Goal: Information Seeking & Learning: Find specific fact

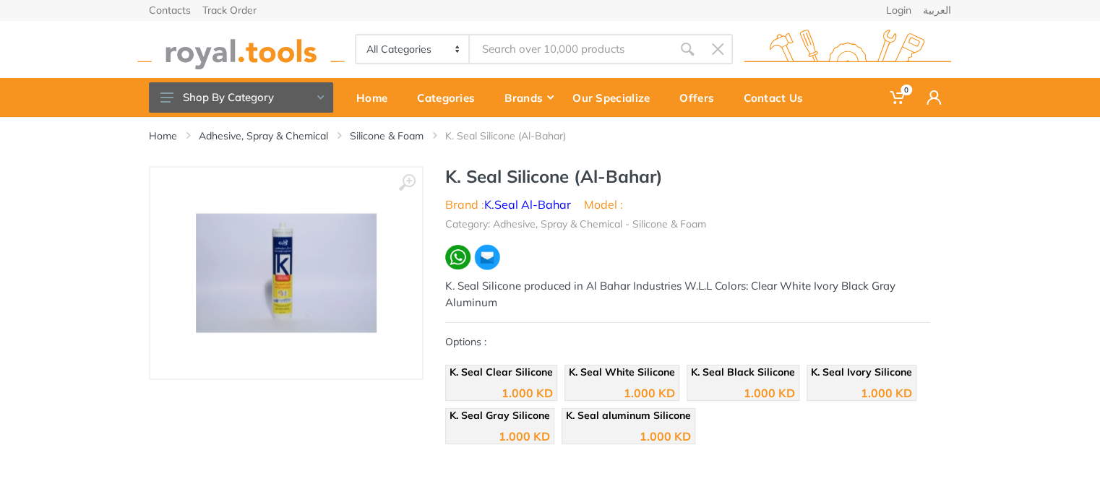
click at [539, 38] on input "Site search" at bounding box center [571, 49] width 202 height 30
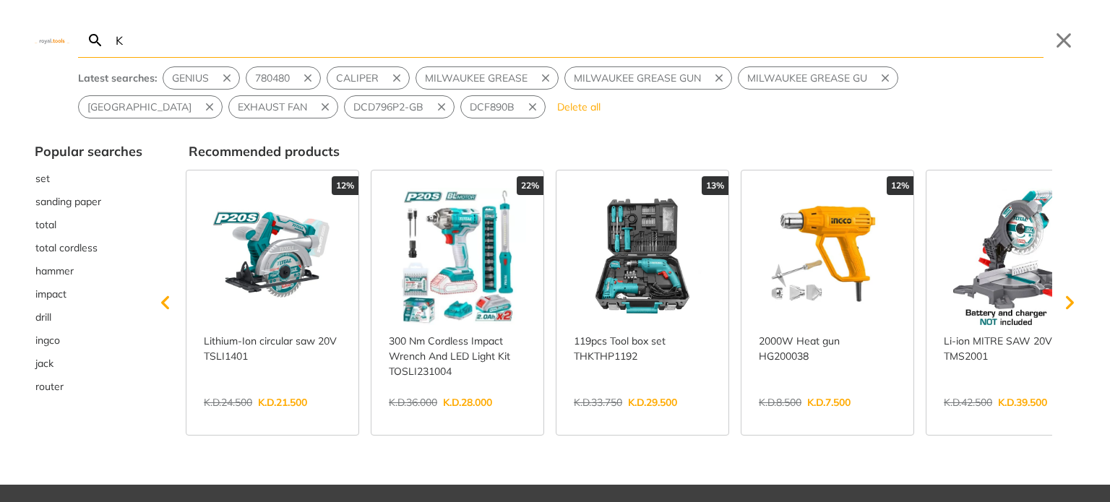
type input "K S"
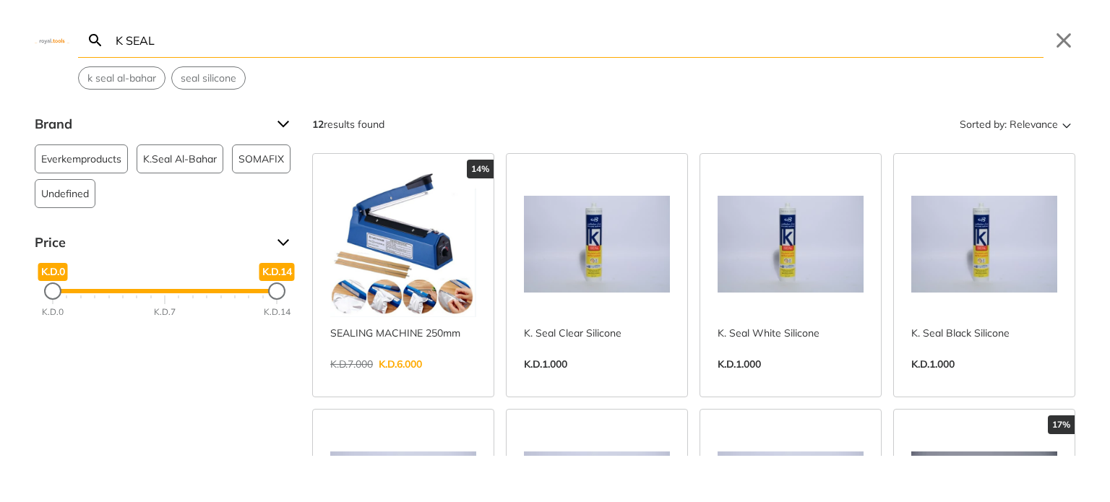
type input "K SEAL"
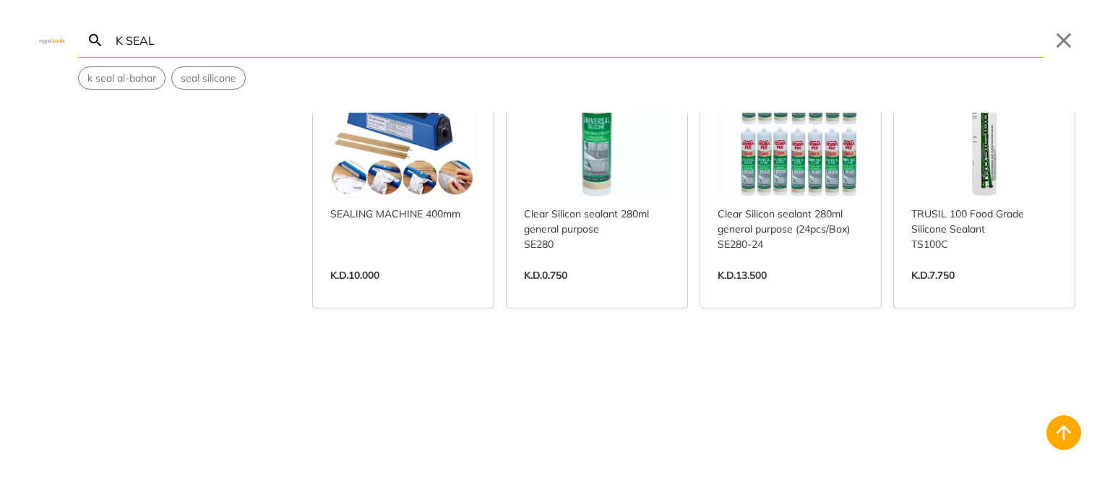
scroll to position [694, 0]
